Goal: Information Seeking & Learning: Learn about a topic

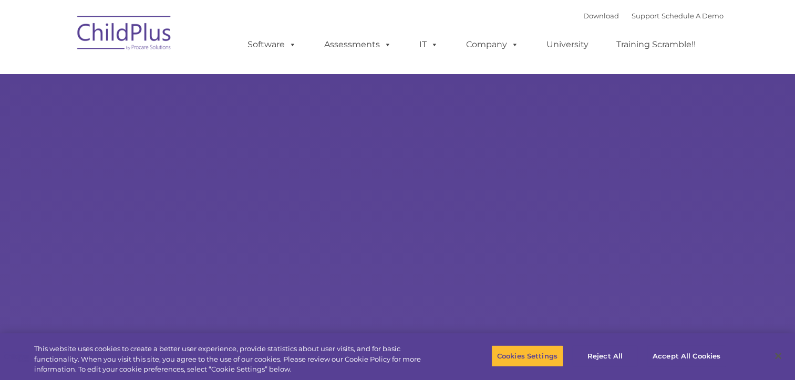
select select "MEDIUM"
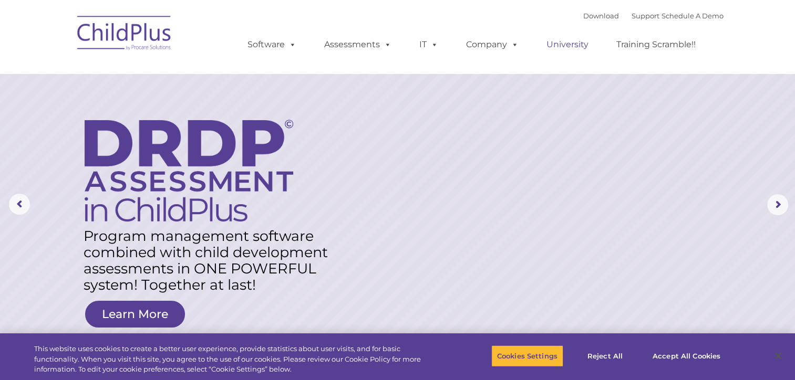
click at [561, 45] on link "University" at bounding box center [567, 44] width 63 height 21
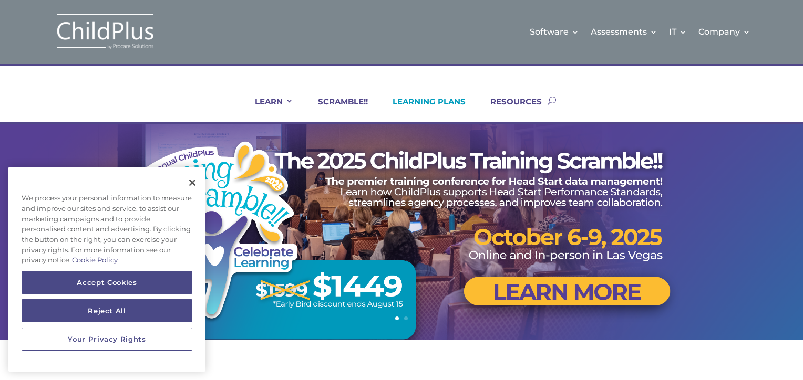
click at [411, 102] on link "LEARNING PLANS" at bounding box center [422, 109] width 86 height 25
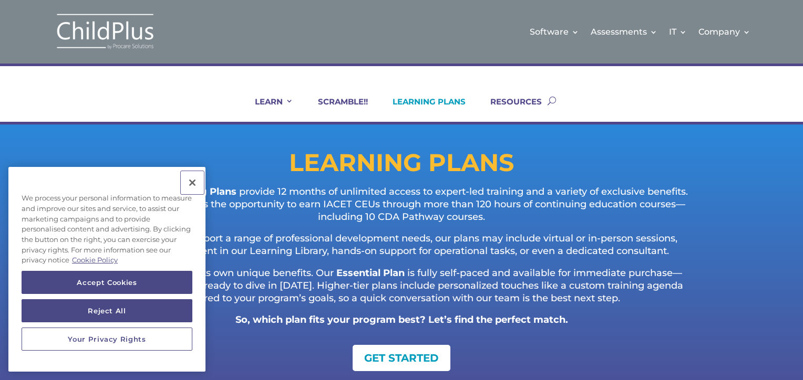
click at [193, 182] on button "Close" at bounding box center [192, 182] width 23 height 23
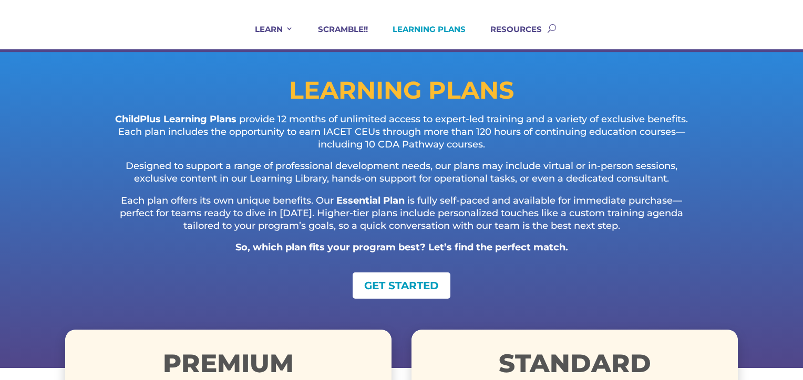
scroll to position [69, 0]
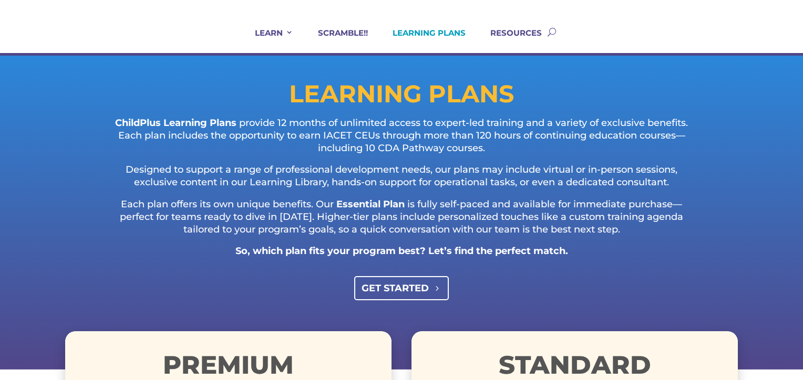
click at [368, 286] on link "GET STARTED" at bounding box center [401, 288] width 95 height 24
